Goal: Transaction & Acquisition: Book appointment/travel/reservation

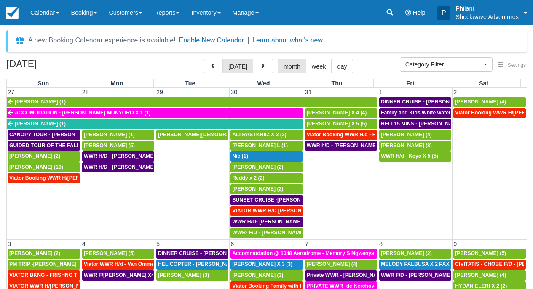
select select
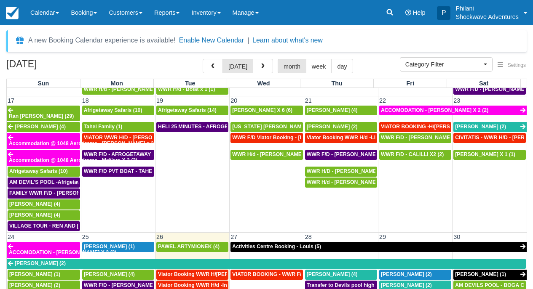
scroll to position [553, 0]
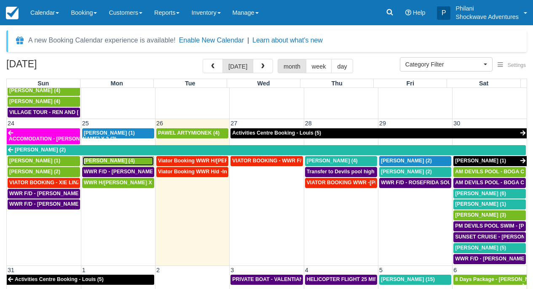
click at [136, 158] on div "Stephen Knight (4)" at bounding box center [118, 161] width 69 height 7
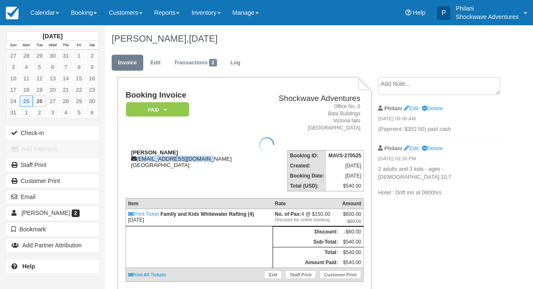
drag, startPoint x: 0, startPoint y: 0, endPoint x: 217, endPoint y: 158, distance: 268.9
click at [217, 158] on div "[PERSON_NAME] [EMAIL_ADDRESS][DOMAIN_NAME] [GEOGRAPHIC_DATA]" at bounding box center [191, 159] width 130 height 19
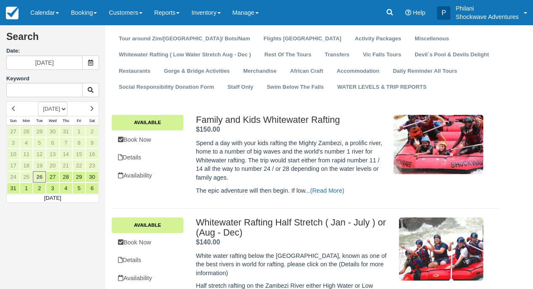
scroll to position [47, 0]
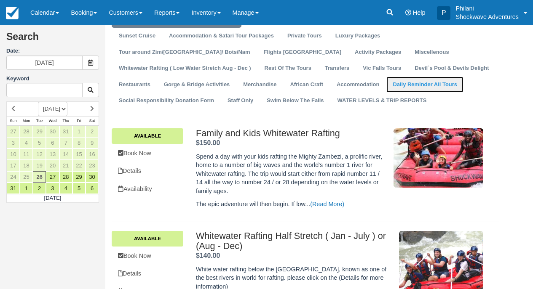
click at [386, 88] on link "Daily Reminder All Tours" at bounding box center [424, 85] width 77 height 16
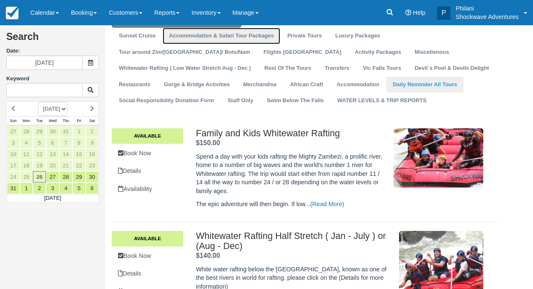
click at [273, 44] on link "Accommodation & Safari Tour Packages" at bounding box center [222, 36] width 118 height 16
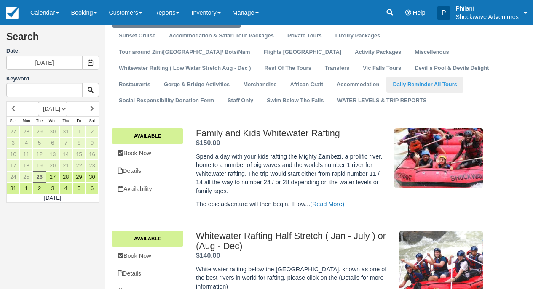
scroll to position [0, 0]
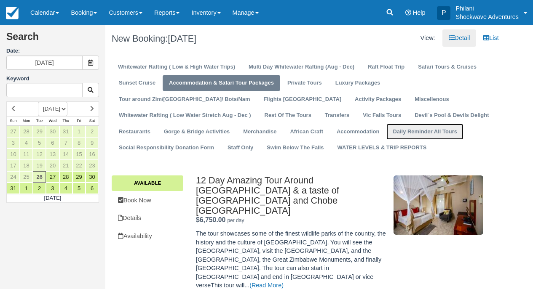
click at [386, 133] on link "Daily Reminder All Tours" at bounding box center [424, 132] width 77 height 16
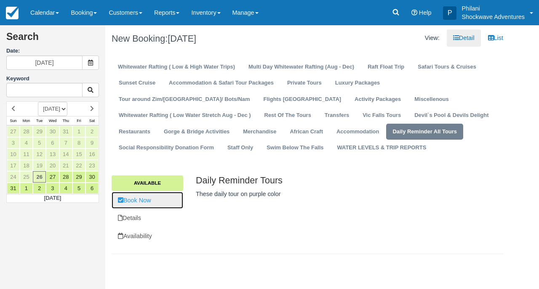
click at [152, 203] on link "Book Now" at bounding box center [148, 200] width 72 height 17
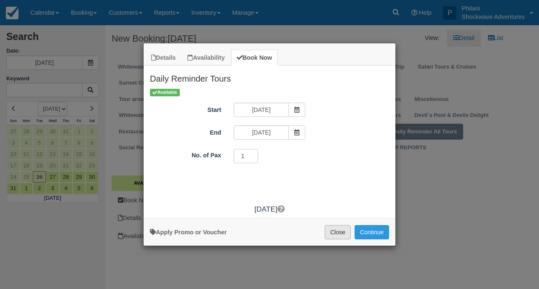
click at [344, 233] on button "Close" at bounding box center [338, 232] width 26 height 14
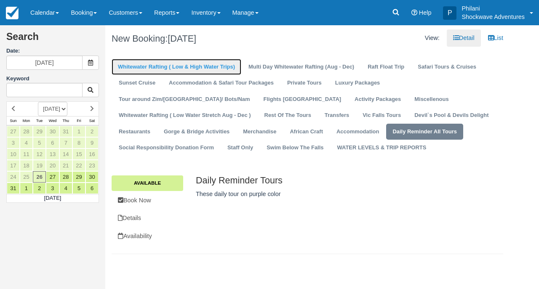
click at [166, 69] on link "Whitewater Rafting ( Low & High Water Trips)" at bounding box center [177, 67] width 130 height 16
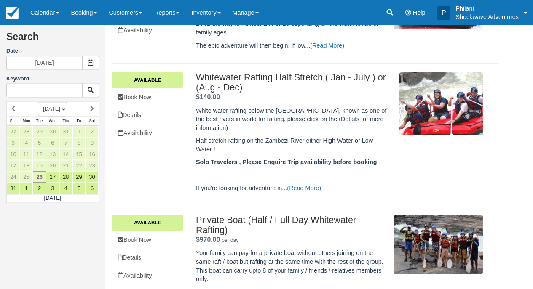
scroll to position [216, 0]
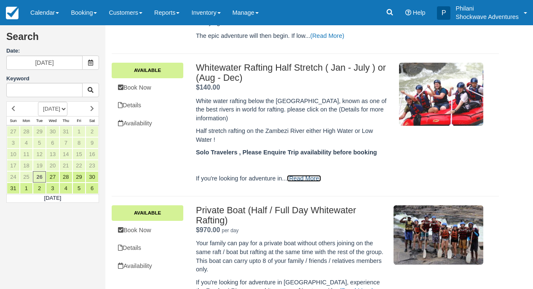
click at [308, 182] on link "(Read More)" at bounding box center [304, 178] width 34 height 7
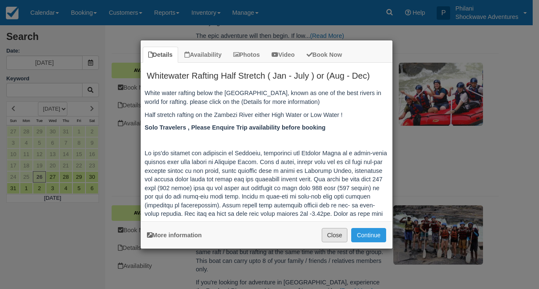
click at [337, 240] on button "Close" at bounding box center [335, 235] width 26 height 14
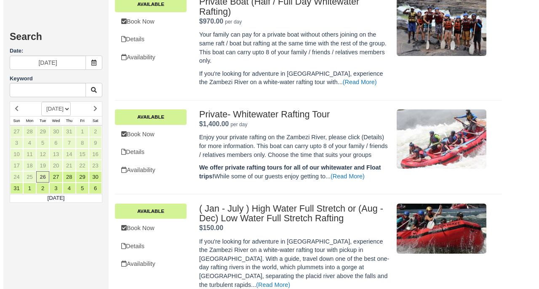
scroll to position [439, 0]
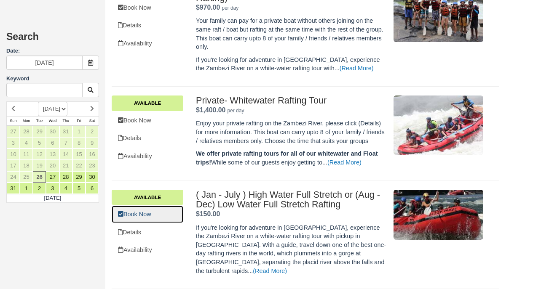
drag, startPoint x: 174, startPoint y: 230, endPoint x: 184, endPoint y: 227, distance: 9.7
click at [174, 223] on link "Book Now" at bounding box center [148, 214] width 72 height 17
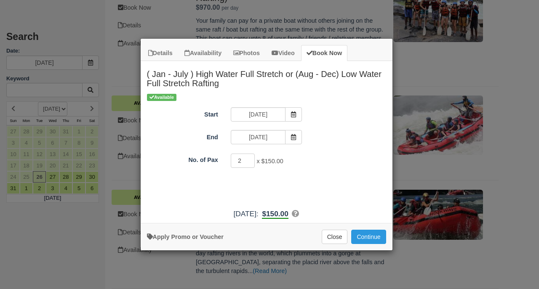
click at [249, 158] on input "2" at bounding box center [243, 161] width 24 height 14
click at [249, 158] on input "3" at bounding box center [243, 161] width 24 height 14
type input "4"
click at [249, 158] on input "4" at bounding box center [243, 161] width 24 height 14
click at [374, 240] on button "Continue" at bounding box center [368, 237] width 35 height 14
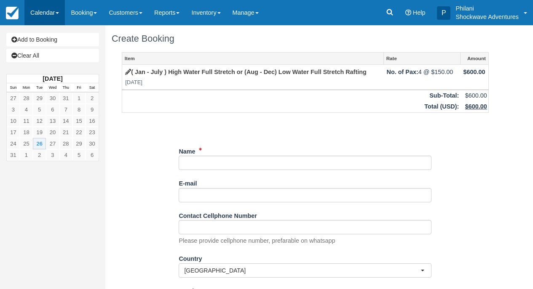
click at [53, 17] on link "Calendar" at bounding box center [44, 12] width 40 height 25
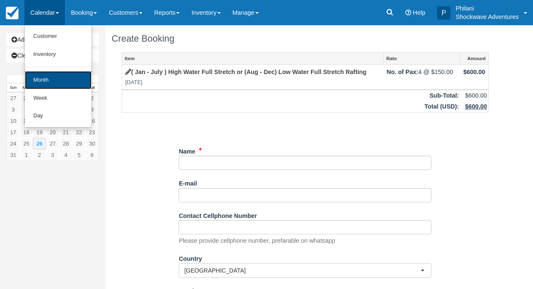
click at [57, 84] on link "Month" at bounding box center [58, 80] width 67 height 18
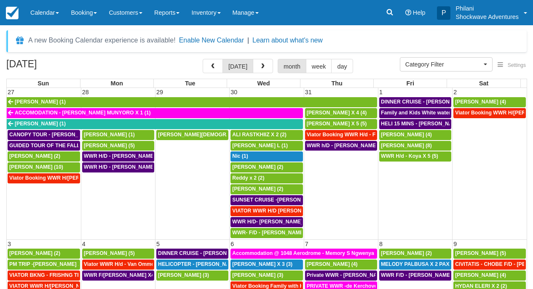
select select
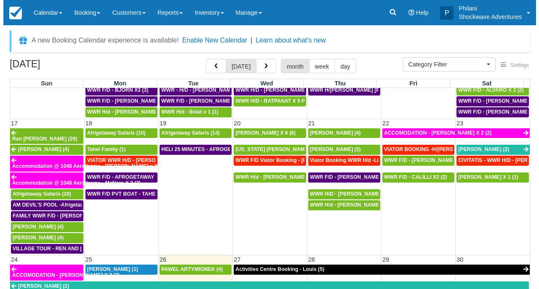
scroll to position [553, 0]
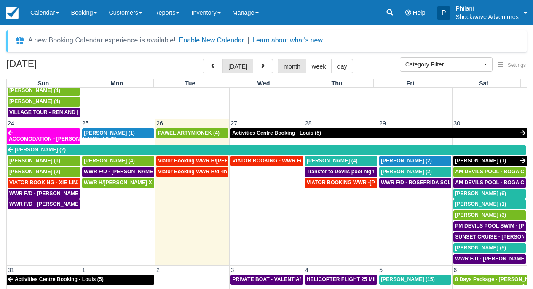
click at [192, 202] on td "Viator Booking WWR H/d -Inchbald James X 4 (4)" at bounding box center [192, 216] width 74 height 98
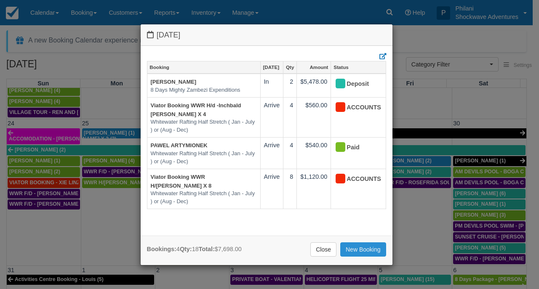
click at [365, 248] on link "New Booking" at bounding box center [363, 250] width 46 height 14
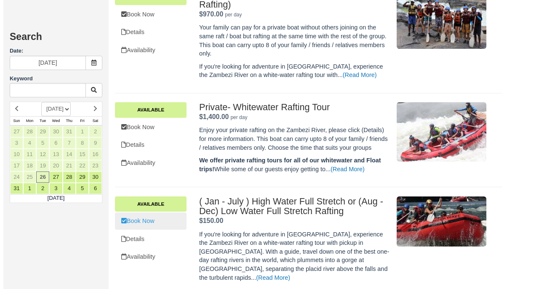
scroll to position [439, 0]
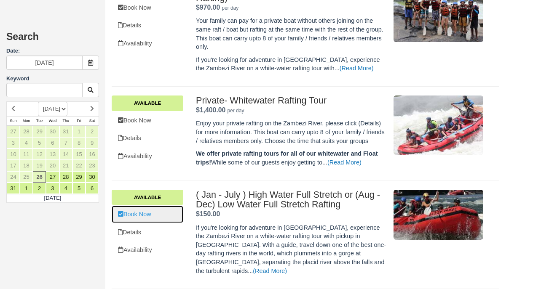
click at [162, 223] on link "Book Now" at bounding box center [148, 214] width 72 height 17
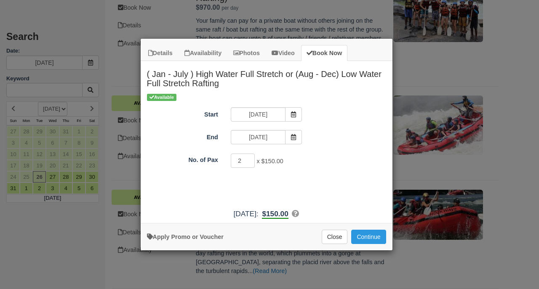
click at [247, 161] on input "2" at bounding box center [243, 161] width 24 height 14
type input "3"
click at [247, 159] on input "3" at bounding box center [243, 161] width 24 height 14
